Goal: Navigation & Orientation: Find specific page/section

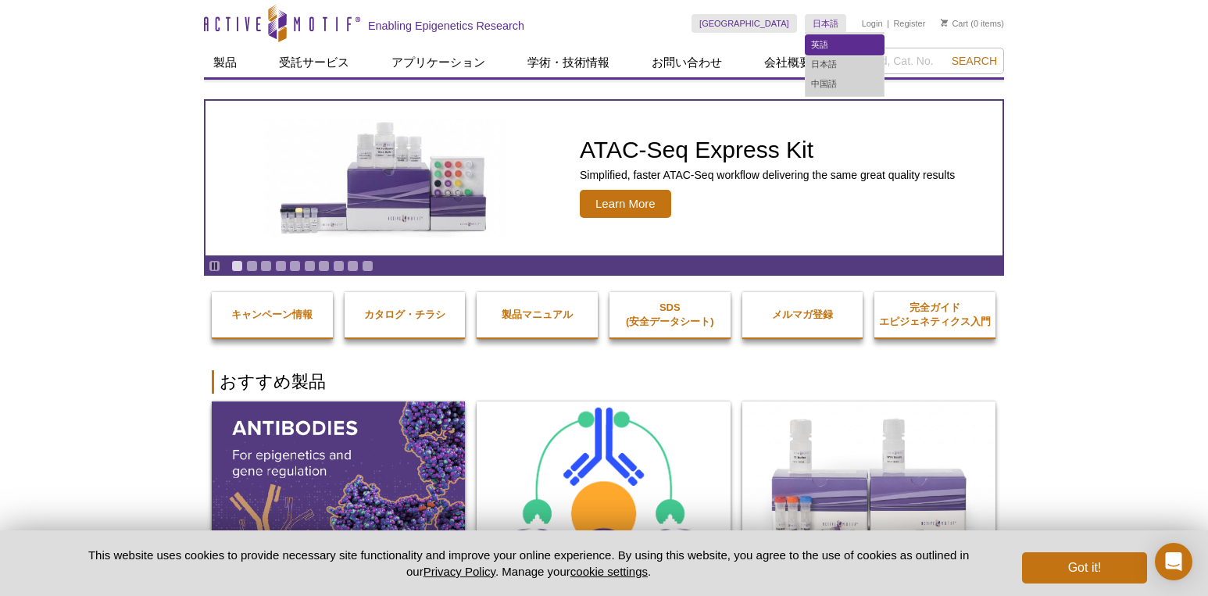
click at [827, 41] on link "英語" at bounding box center [845, 45] width 78 height 20
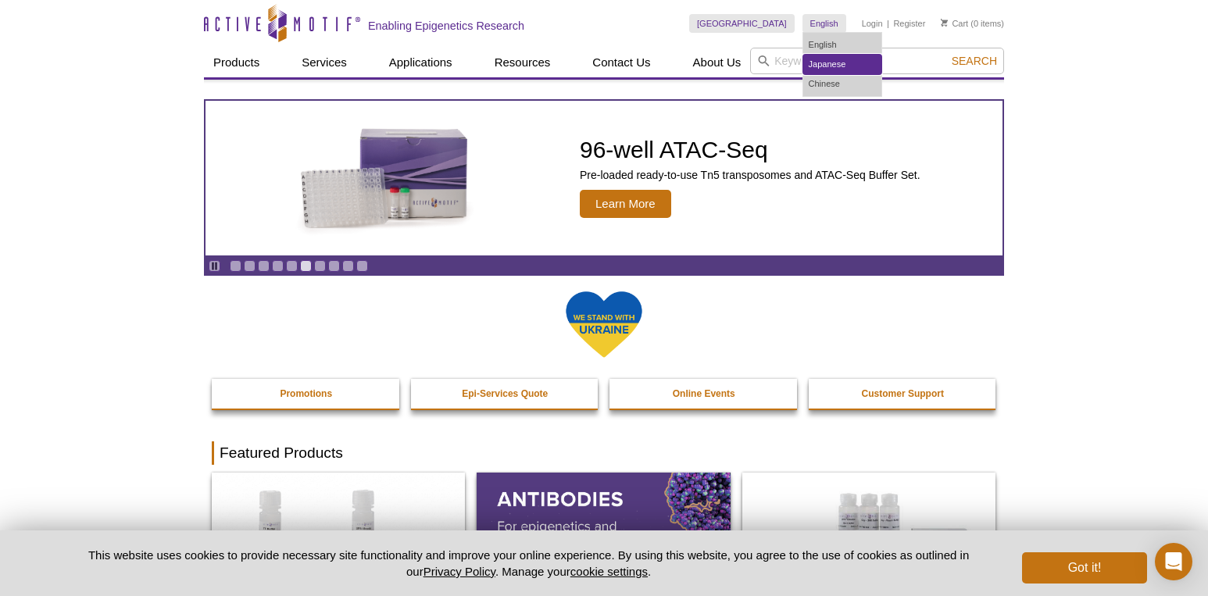
click at [832, 61] on link "Japanese" at bounding box center [842, 65] width 78 height 20
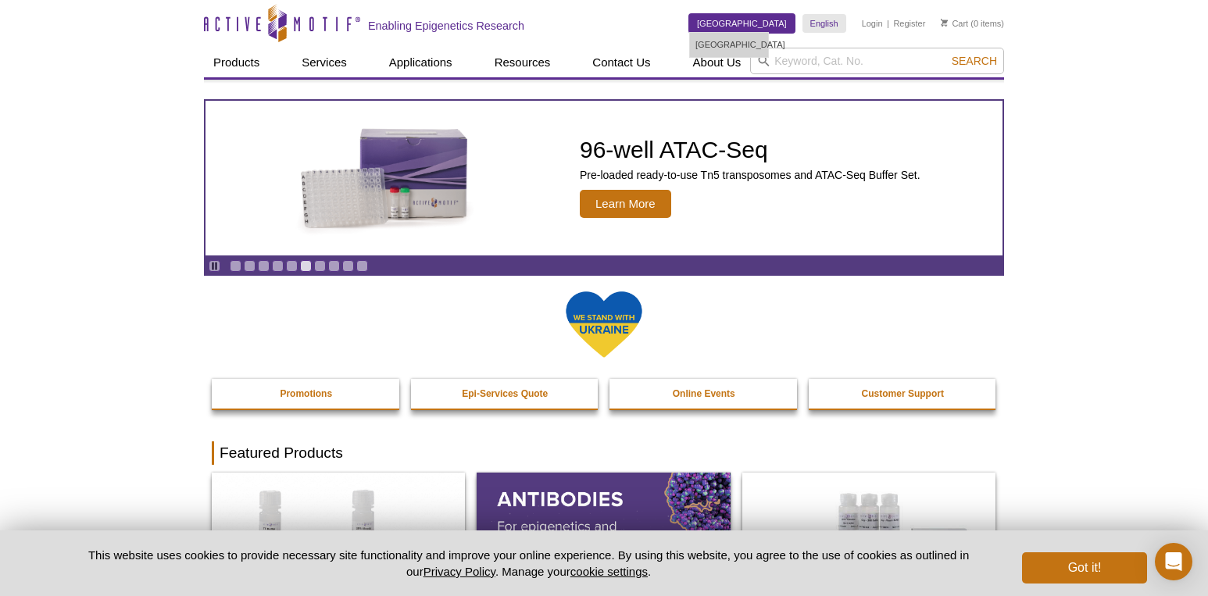
click at [774, 26] on link "[GEOGRAPHIC_DATA]" at bounding box center [741, 23] width 105 height 19
click at [775, 25] on link "[GEOGRAPHIC_DATA]" at bounding box center [741, 23] width 105 height 19
